Goal: Check status: Check status

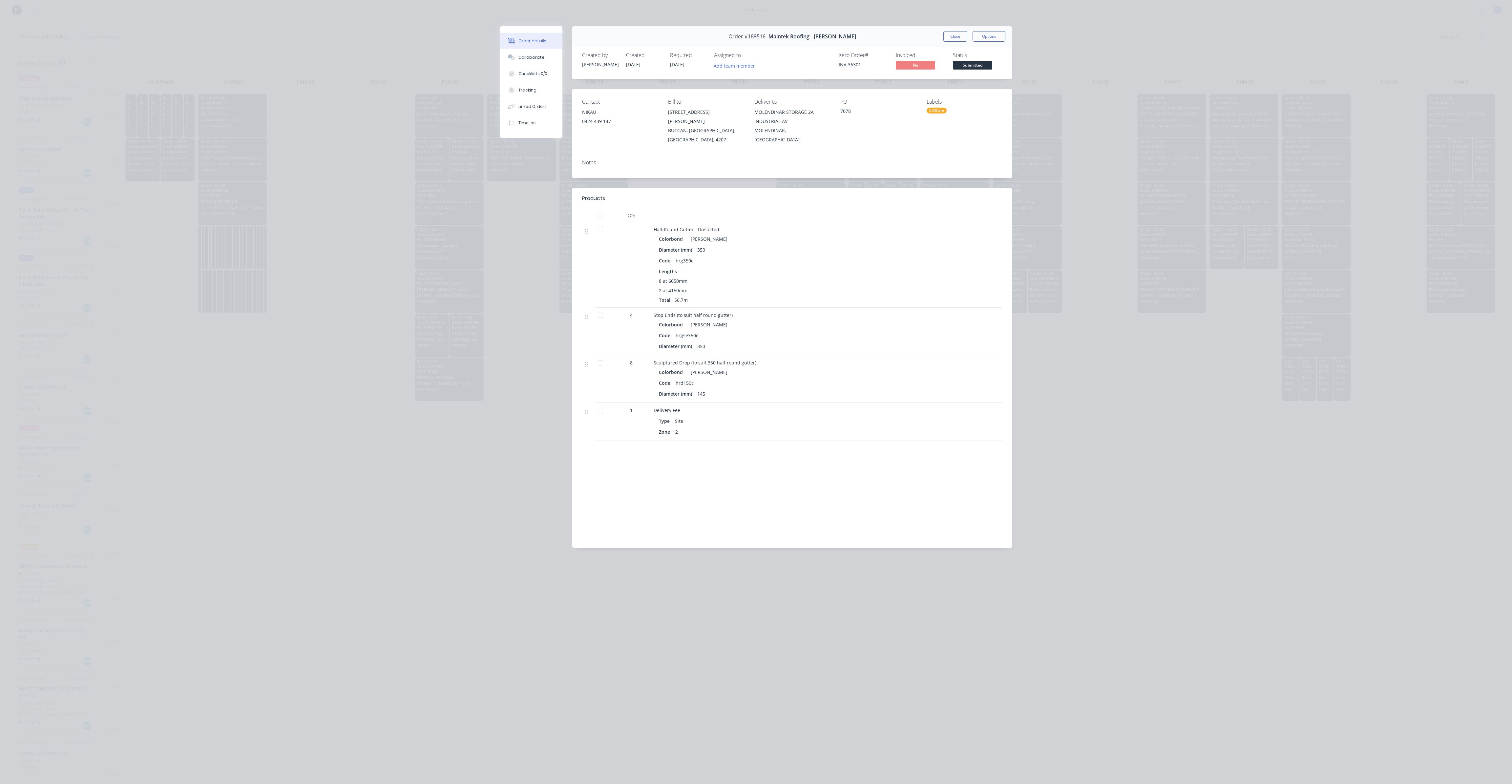
scroll to position [0, 0]
click at [960, 41] on button "Close" at bounding box center [955, 36] width 24 height 10
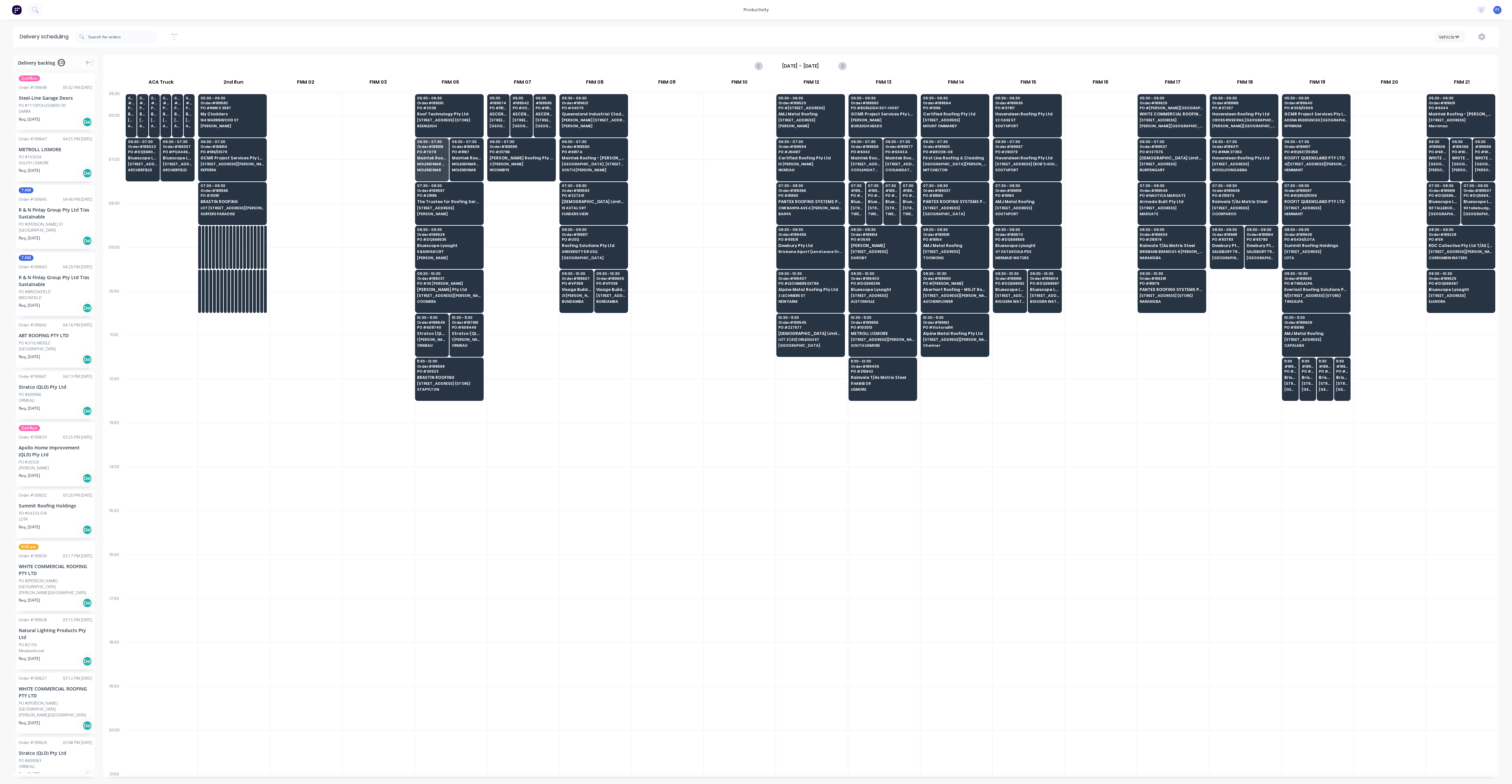
click at [1117, 423] on div at bounding box center [1100, 445] width 72 height 44
click at [228, 161] on div "06:30 - 07:30 Order # 188814 PO # 186/12579 GCMR Project Services Pty Ltd [STRE…" at bounding box center [232, 156] width 68 height 37
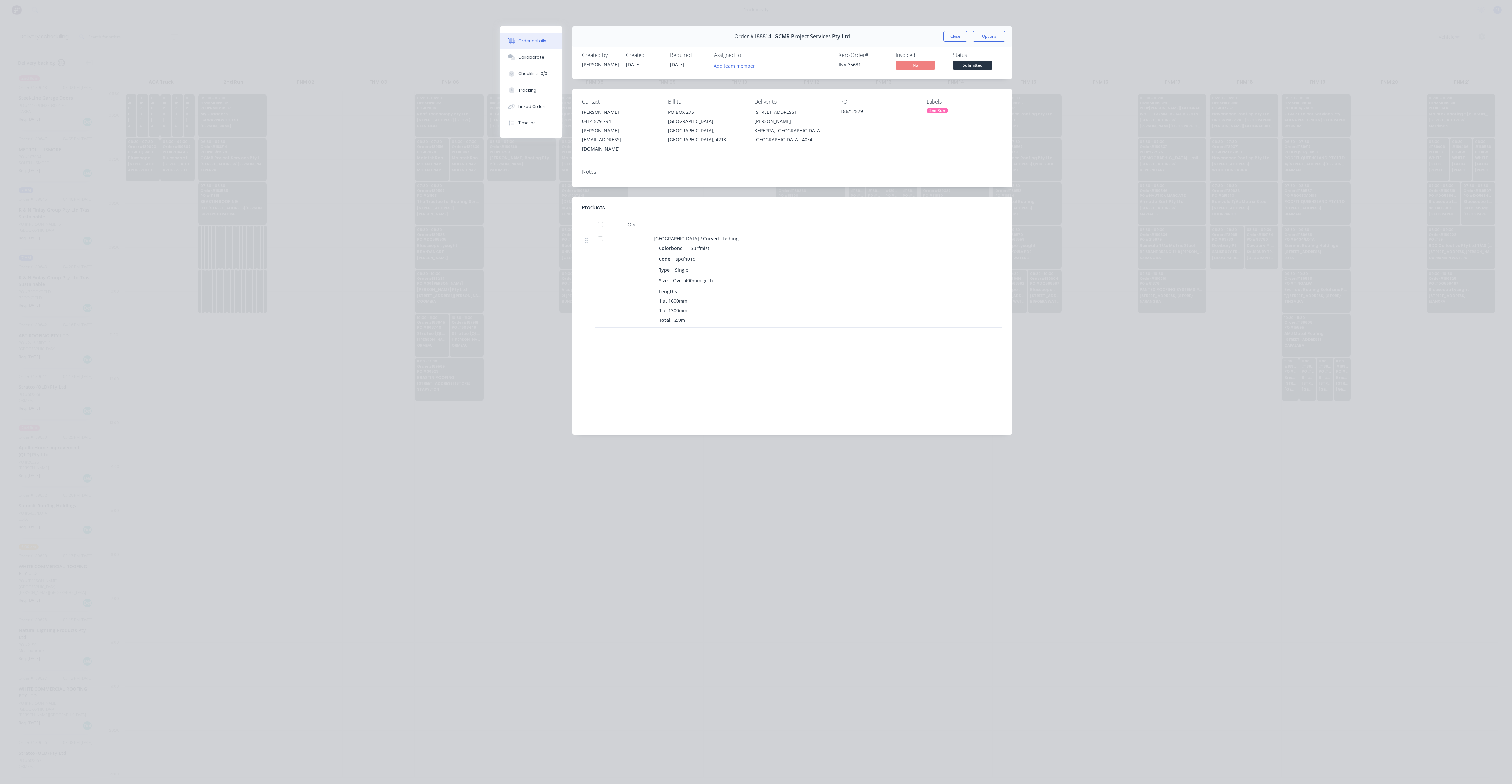
click at [958, 35] on button "Close" at bounding box center [955, 36] width 24 height 10
click at [957, 36] on div "Vehicle" at bounding box center [1136, 37] width 712 height 12
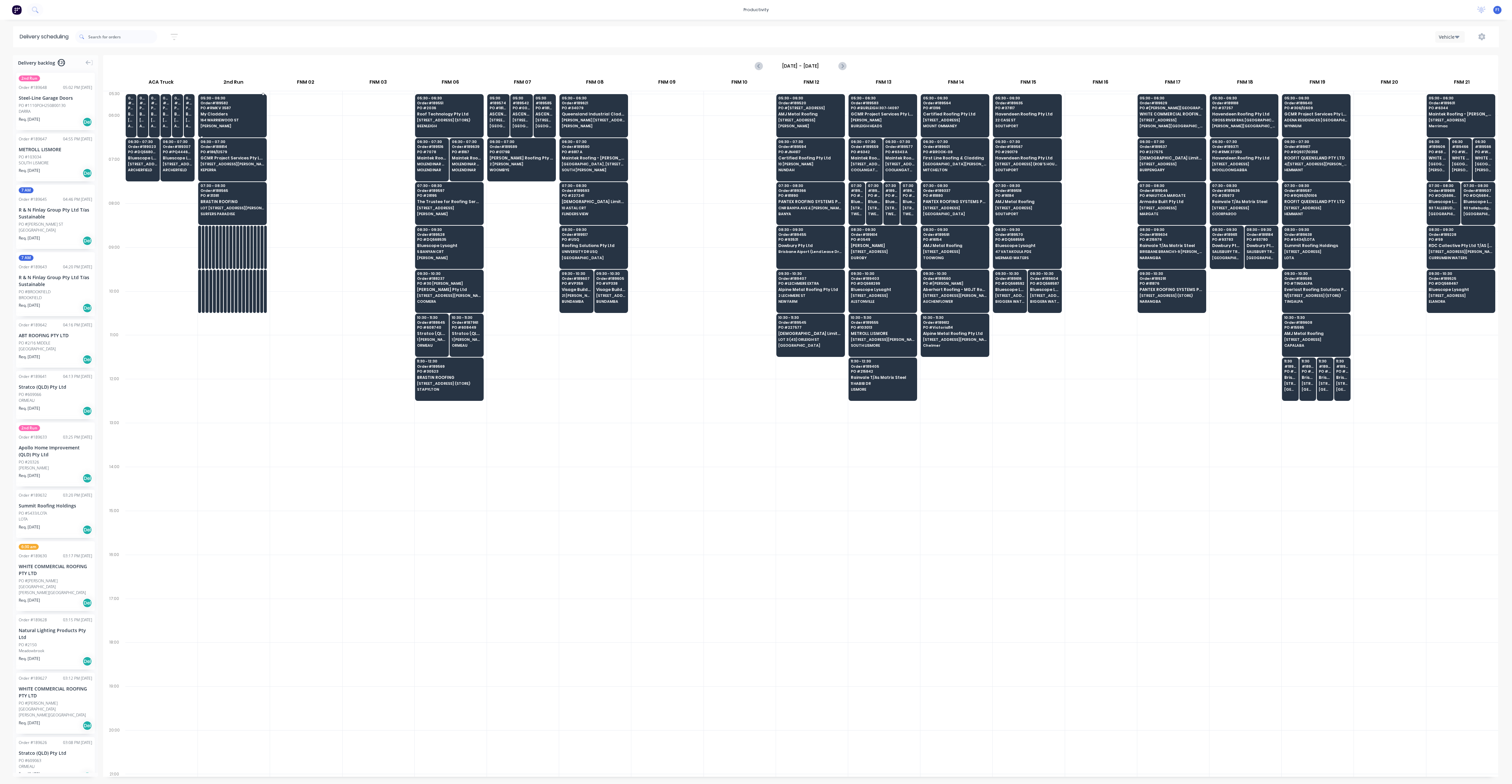
click at [237, 117] on div "05:30 - 06:30 Order # 189582 PO # RMK V 3587 My Cladders [GEOGRAPHIC_DATA][PERS…" at bounding box center [232, 113] width 68 height 37
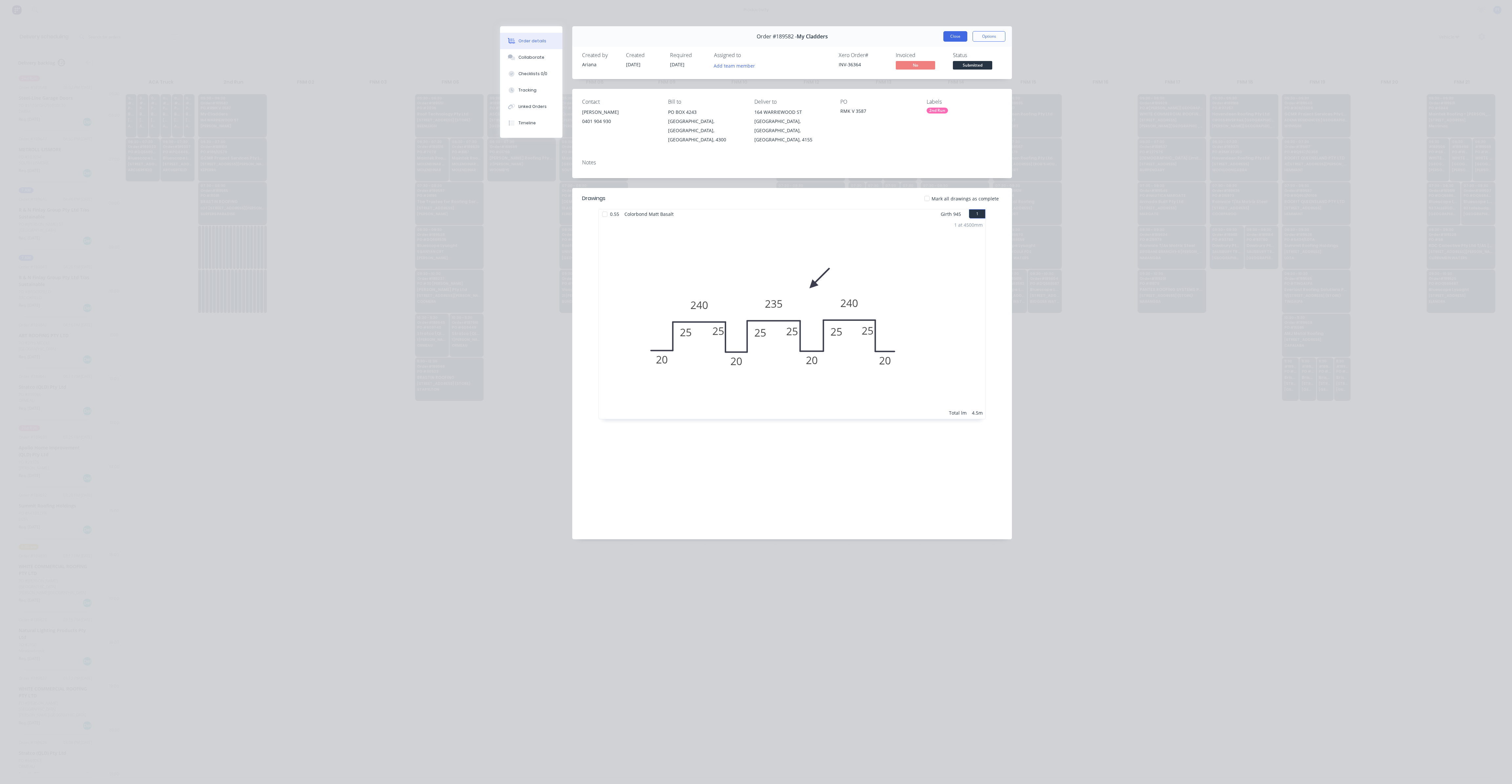
click at [960, 36] on button "Close" at bounding box center [955, 36] width 24 height 10
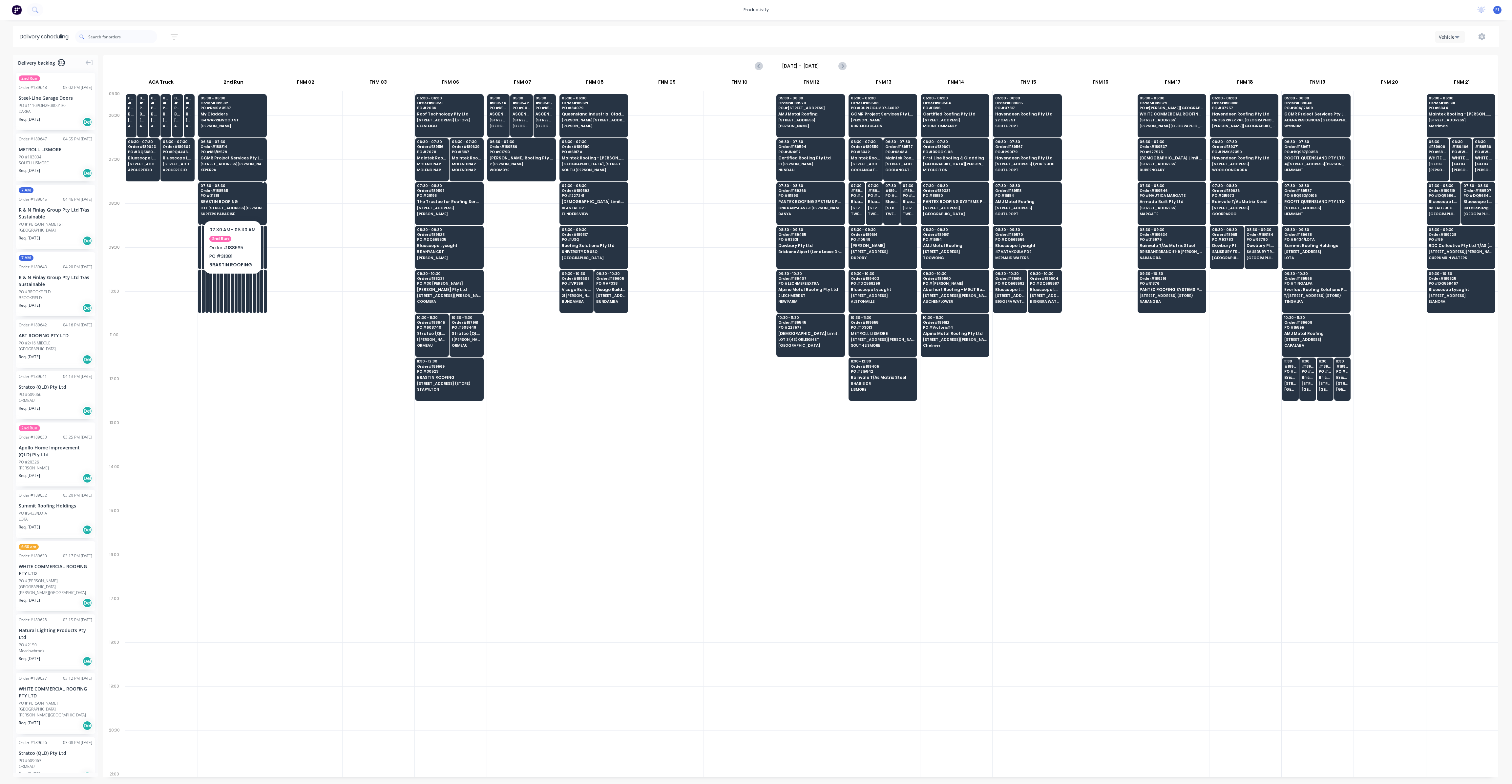
click at [229, 199] on span "BRASTIN ROOFING" at bounding box center [232, 201] width 63 height 4
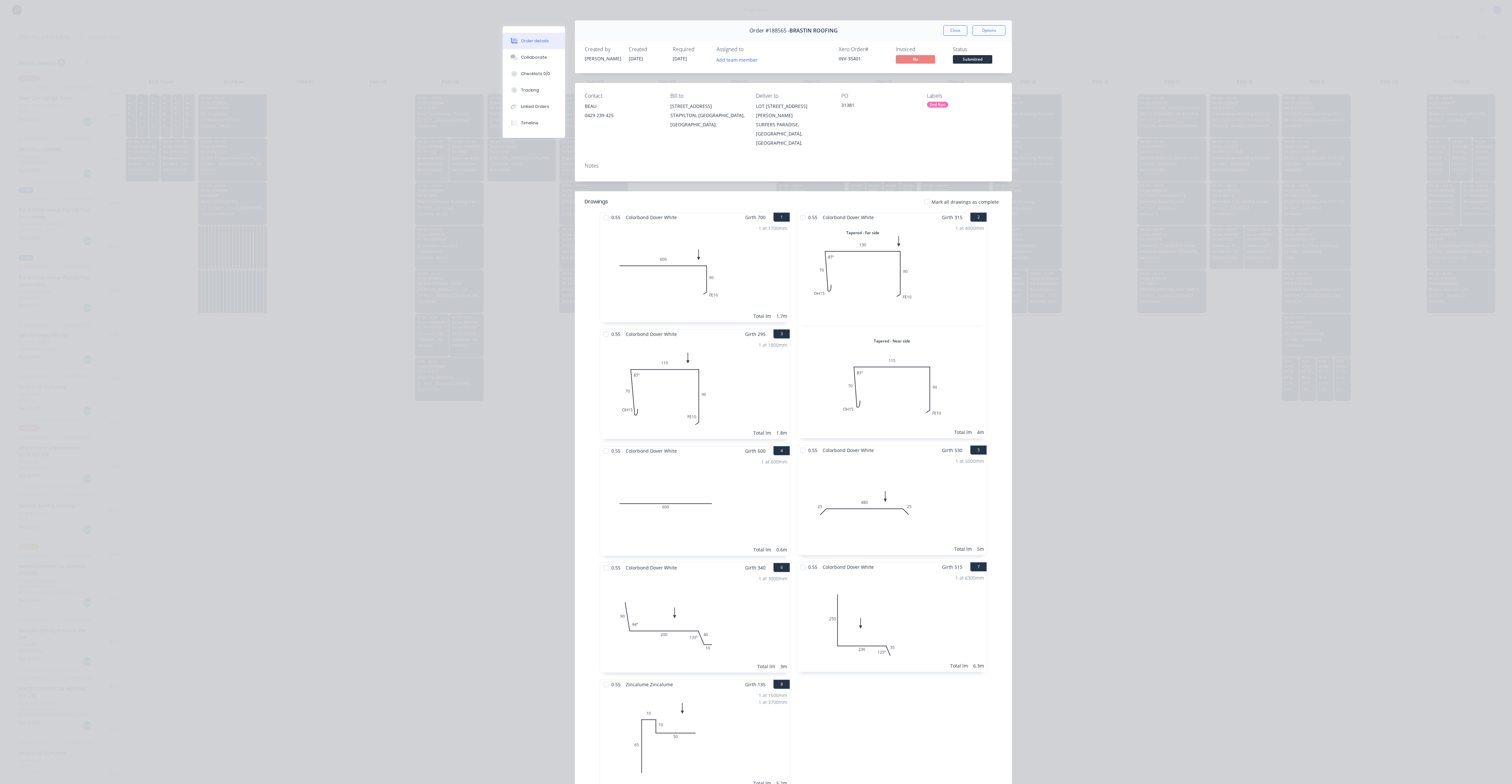
scroll to position [0, 0]
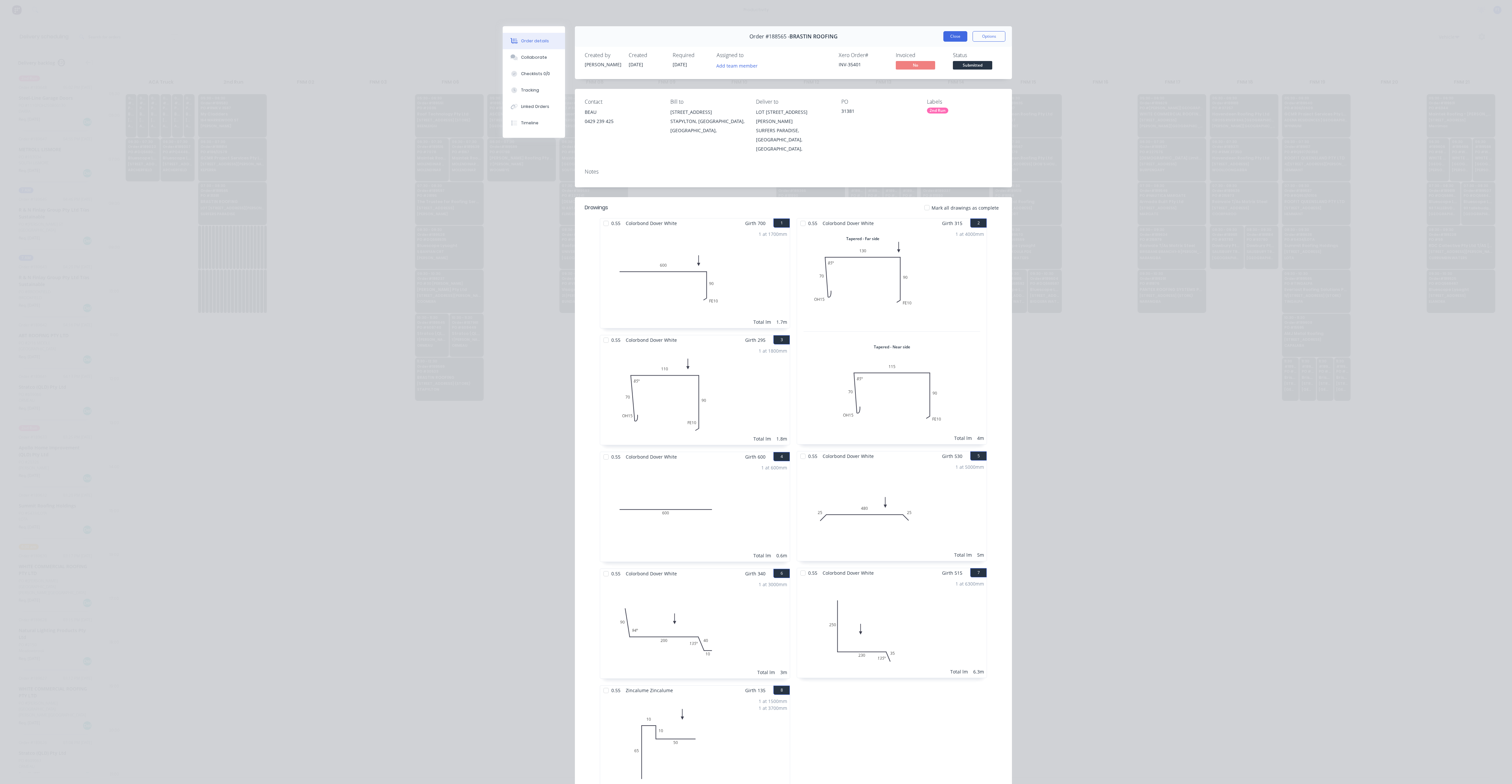
click at [948, 36] on button "Close" at bounding box center [955, 36] width 24 height 10
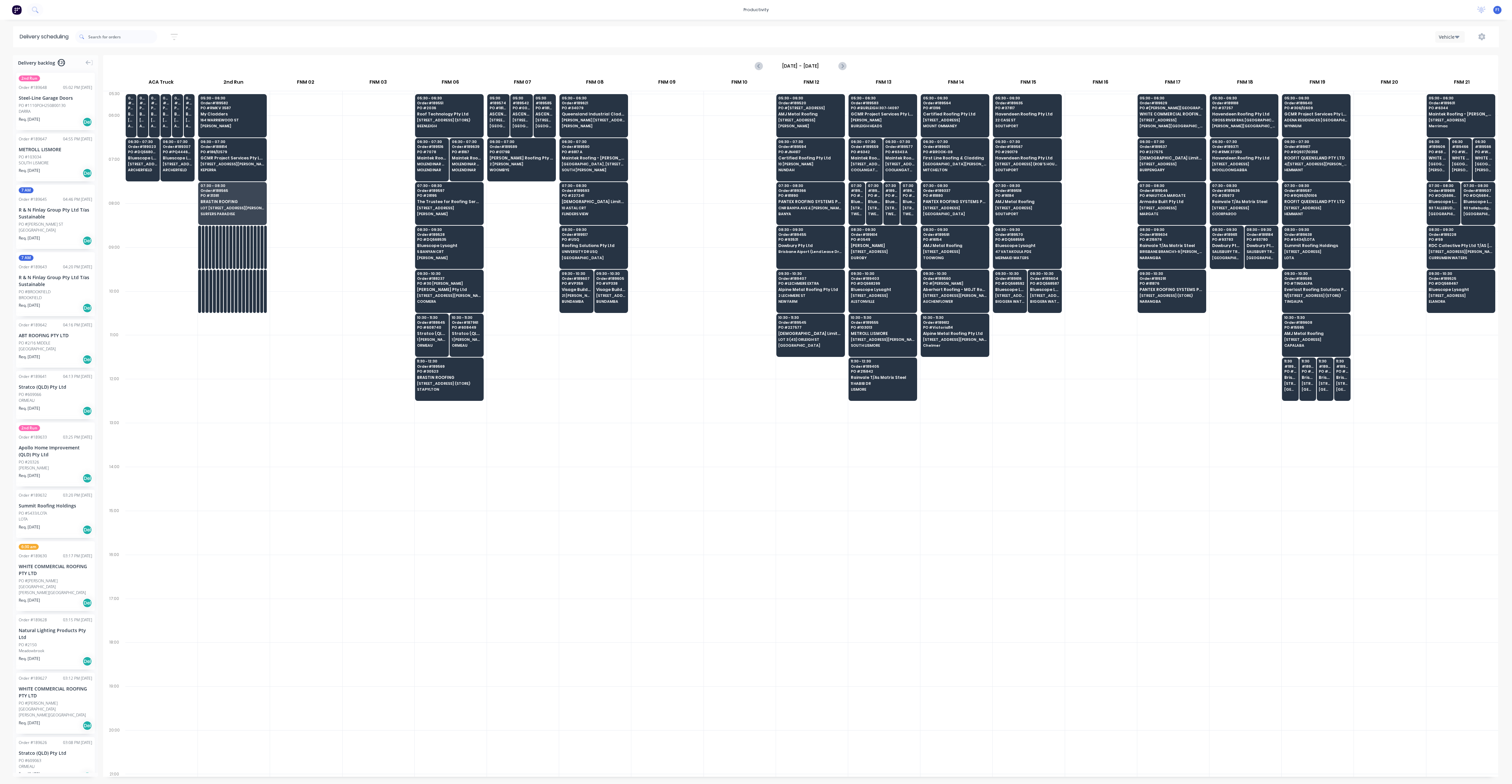
click at [288, 375] on div at bounding box center [305, 357] width 72 height 44
click at [337, 243] on div at bounding box center [305, 226] width 72 height 44
click at [434, 168] on span "MOLENDINAR" at bounding box center [431, 170] width 30 height 4
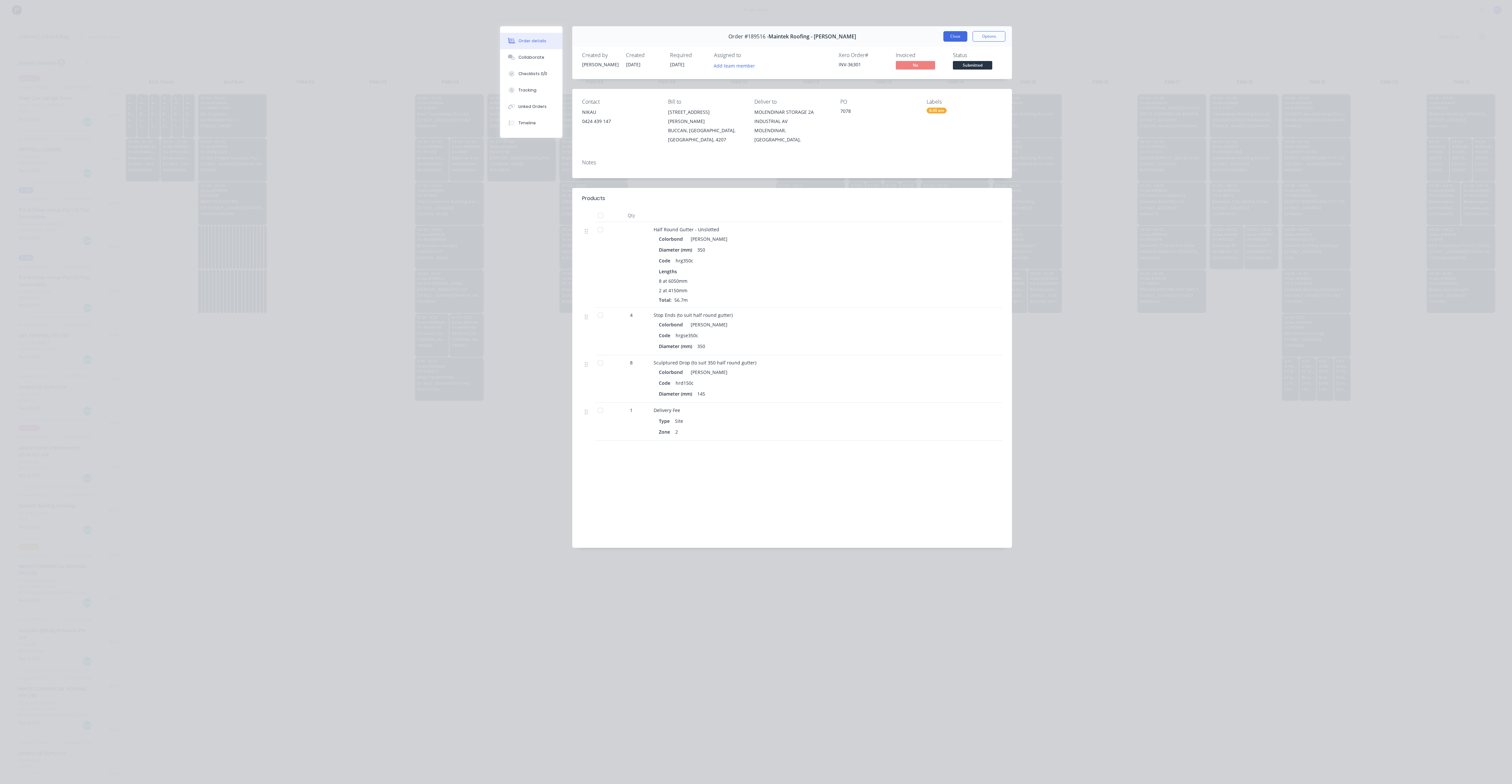
click at [945, 35] on button "Close" at bounding box center [955, 36] width 24 height 10
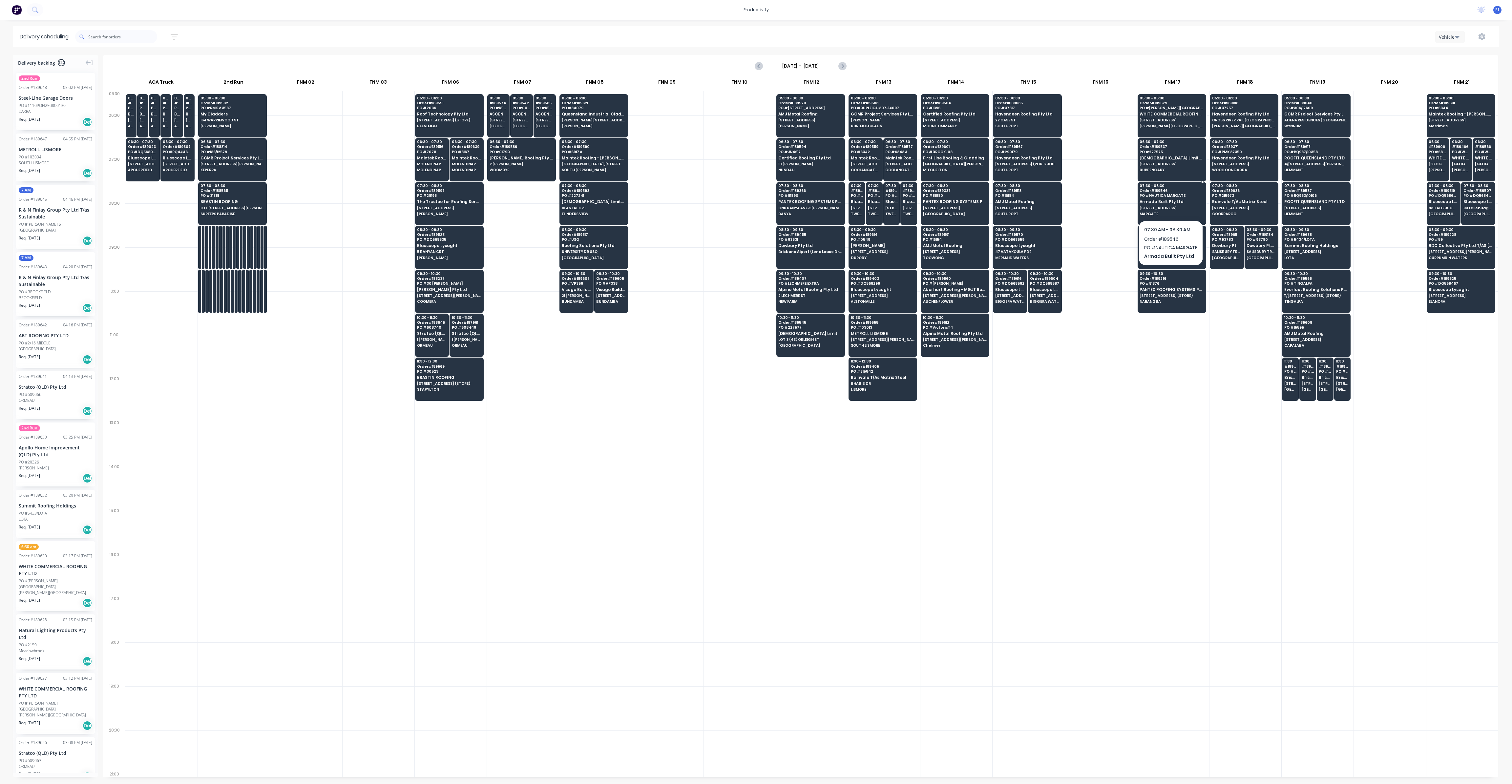
click at [1159, 207] on span "[STREET_ADDRESS]" at bounding box center [1171, 207] width 63 height 4
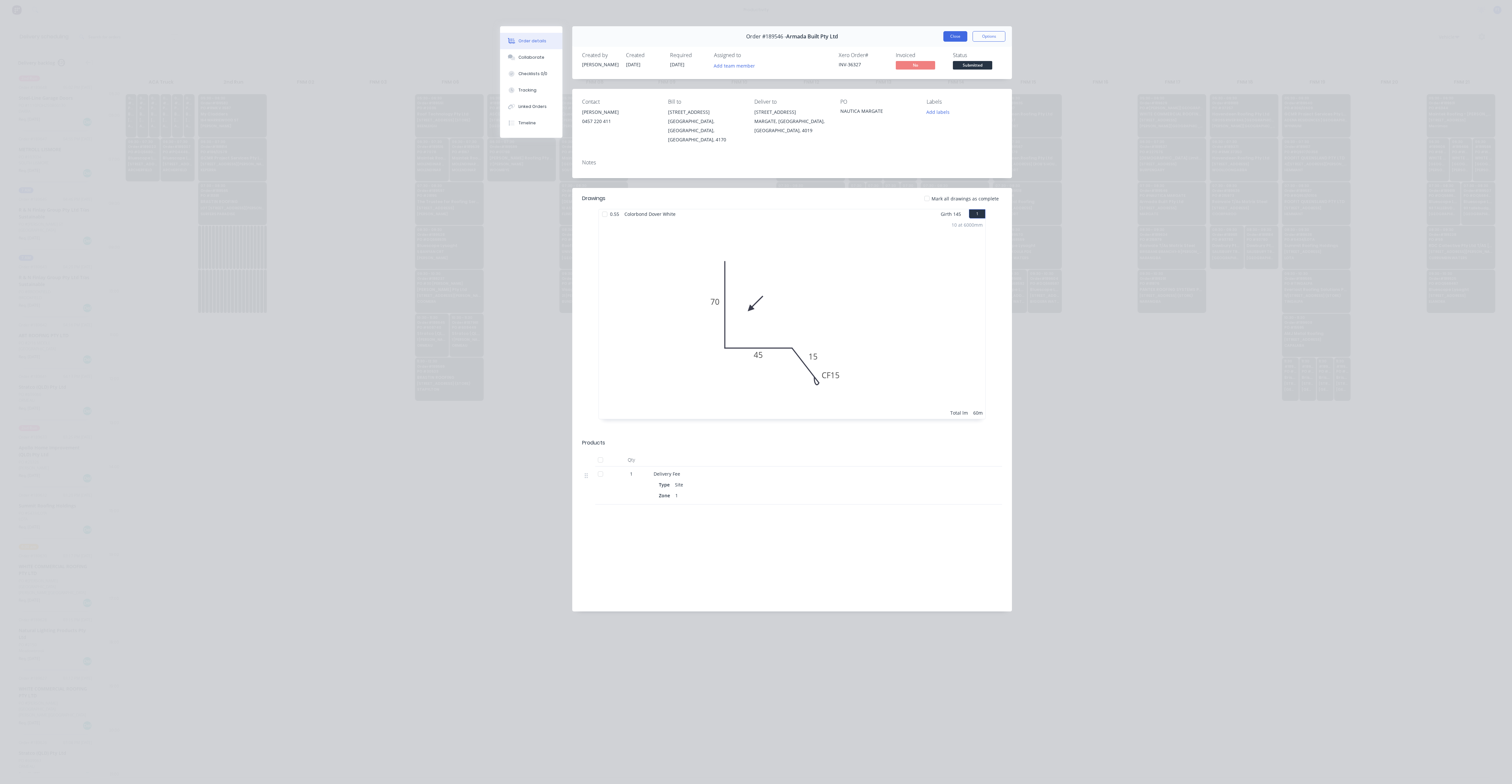
click at [955, 38] on button "Close" at bounding box center [955, 36] width 24 height 10
